Goal: Book appointment/travel/reservation

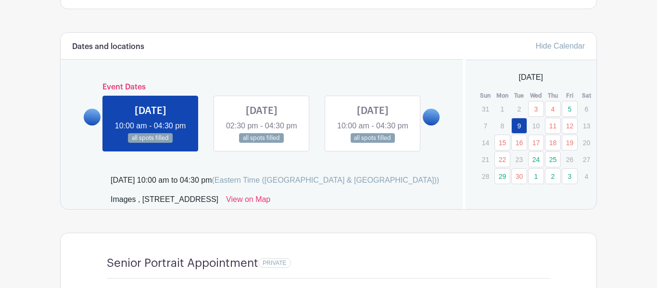
scroll to position [485, 0]
click at [537, 163] on link "24" at bounding box center [536, 160] width 16 height 16
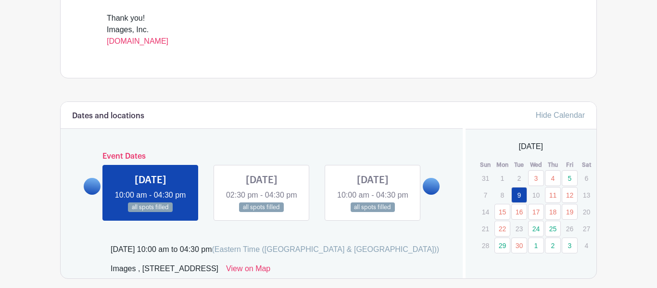
scroll to position [407, 0]
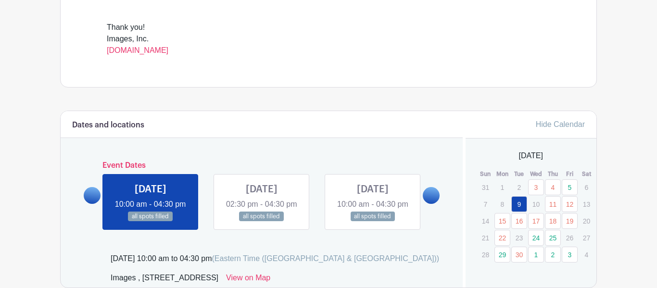
click at [554, 242] on link "25" at bounding box center [553, 238] width 16 height 16
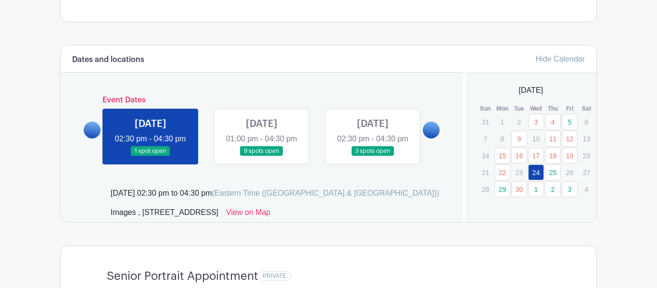
scroll to position [474, 0]
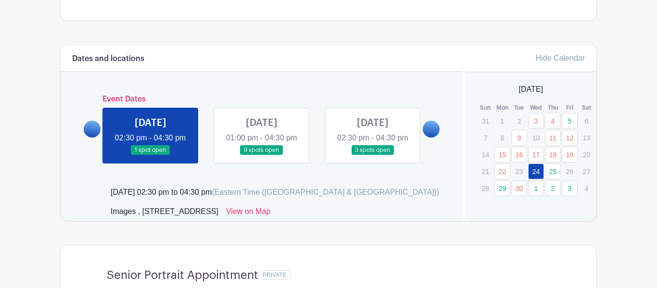
click at [150, 155] on link at bounding box center [150, 155] width 0 height 0
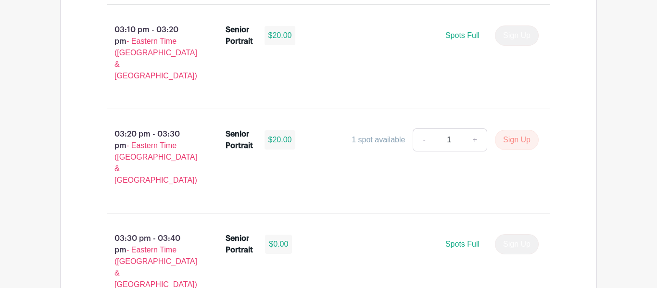
scroll to position [1167, 0]
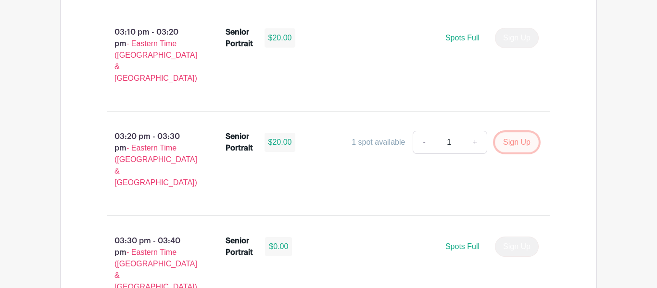
click at [508, 132] on button "Sign Up" at bounding box center [517, 142] width 44 height 20
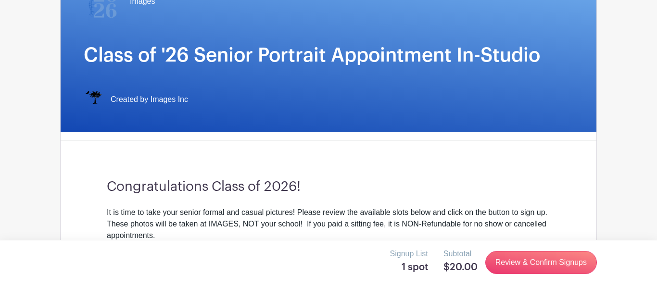
scroll to position [130, 0]
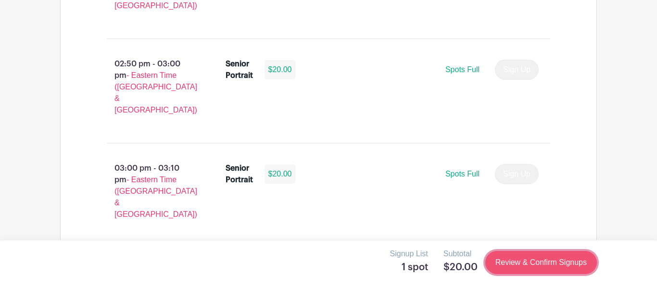
click at [558, 268] on link "Review & Confirm Signups" at bounding box center [541, 262] width 112 height 23
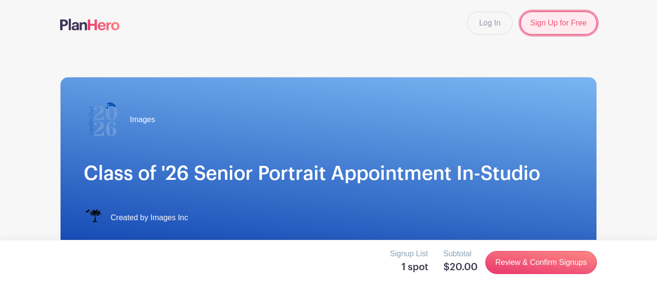
click at [562, 30] on link "Sign Up for Free" at bounding box center [558, 23] width 76 height 23
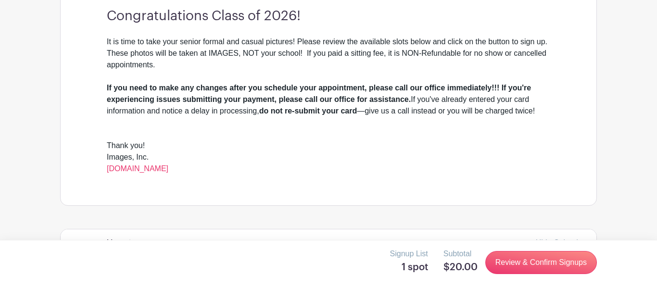
scroll to position [292, 0]
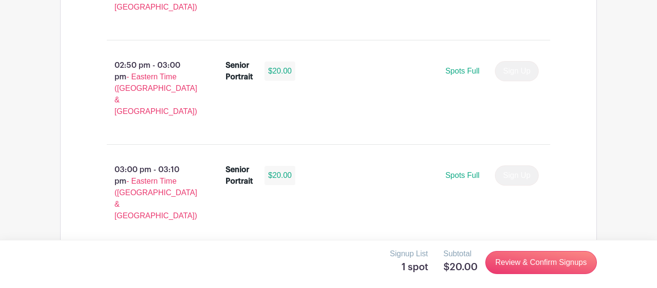
scroll to position [926, 0]
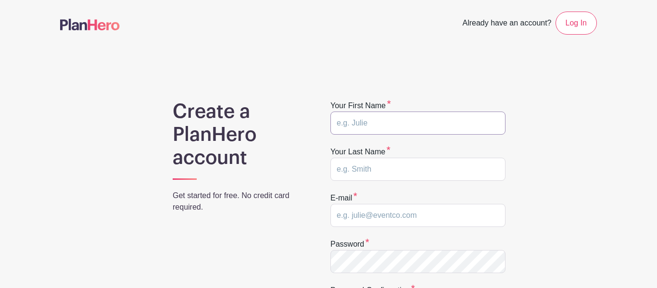
click at [471, 127] on input "text" at bounding box center [417, 123] width 175 height 23
type input "J"
type input "Journee"
click at [423, 167] on input "text" at bounding box center [417, 169] width 175 height 23
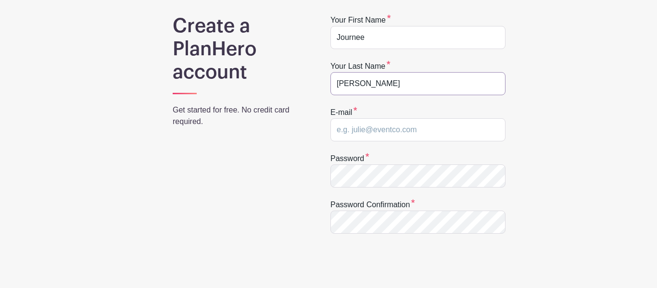
type input "McDowell"
click at [447, 126] on input "email" at bounding box center [417, 129] width 175 height 23
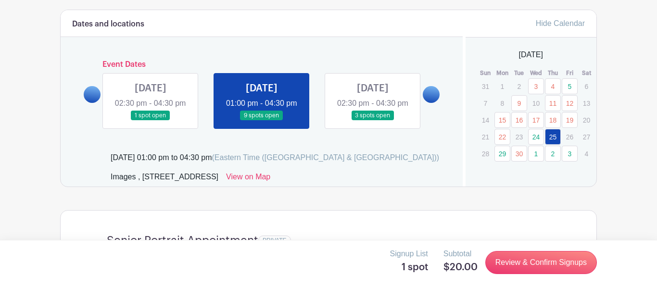
scroll to position [516, 0]
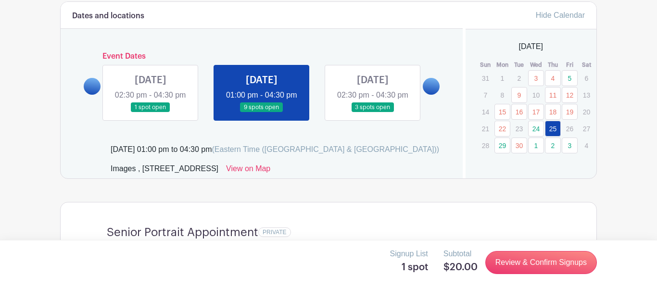
click at [497, 149] on link "29" at bounding box center [502, 145] width 16 height 16
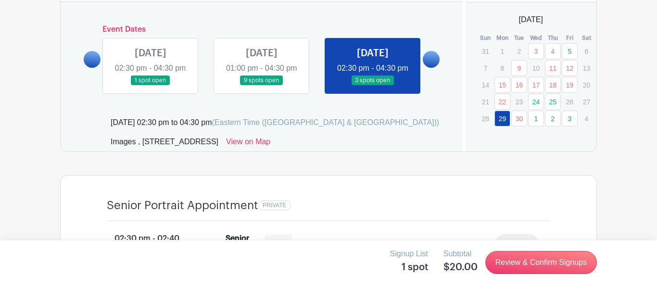
scroll to position [546, 0]
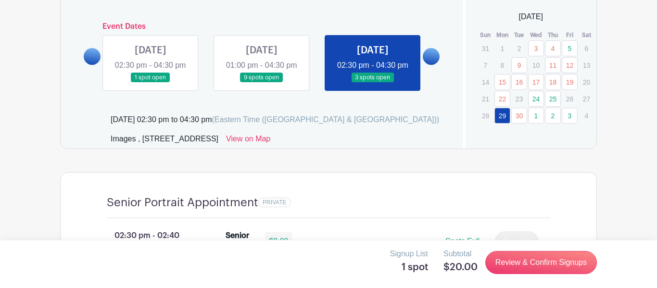
click at [253, 218] on div "Senior Portrait Appointment PRIVATE" at bounding box center [328, 207] width 443 height 23
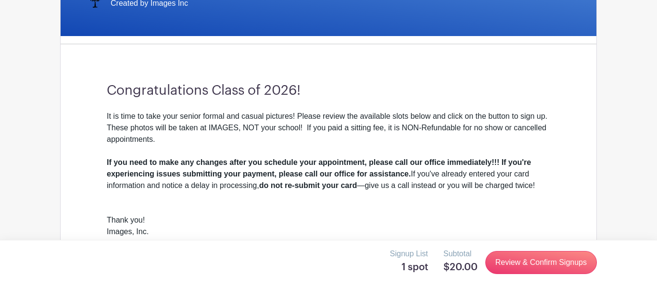
scroll to position [220, 0]
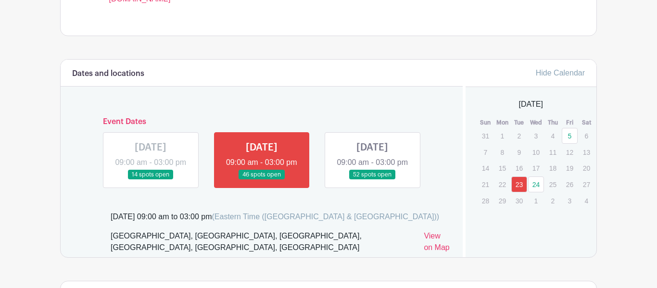
scroll to position [503, 0]
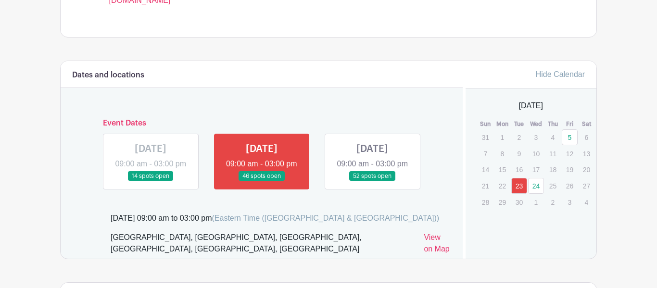
click at [537, 188] on link "24" at bounding box center [536, 186] width 16 height 16
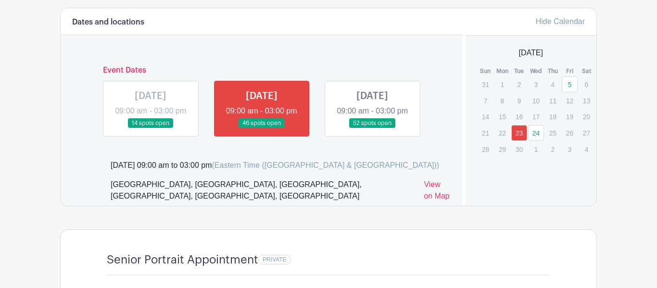
scroll to position [555, 0]
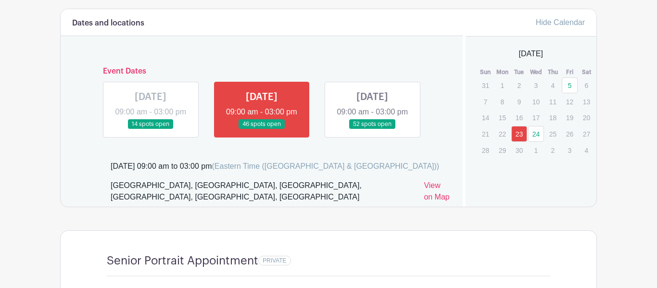
click at [372, 129] on link at bounding box center [372, 129] width 0 height 0
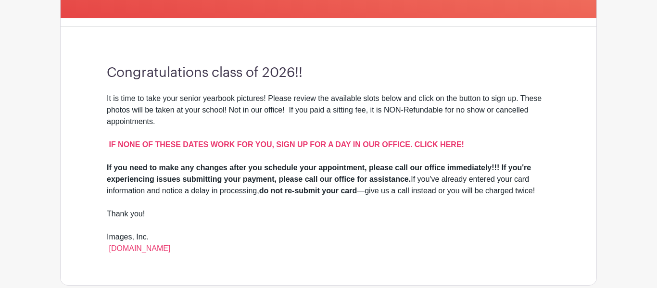
scroll to position [255, 0]
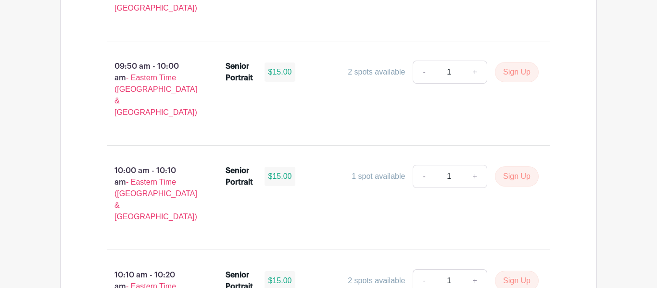
scroll to position [1300, 0]
